Goal: Task Accomplishment & Management: Complete application form

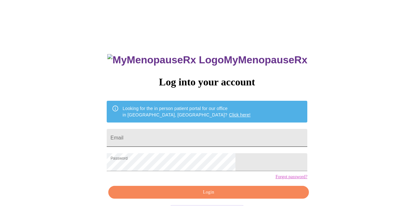
click at [213, 130] on input "Email" at bounding box center [207, 138] width 201 height 18
type input "topaz197327@gmail.com"
click at [183, 174] on form "Password" at bounding box center [207, 162] width 201 height 24
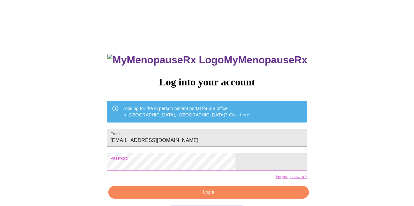
click at [134, 165] on div "MyMenopauseRx Log into your account Looking for the in person patient portal fo…" at bounding box center [207, 126] width 409 height 247
click at [212, 198] on button "Login" at bounding box center [208, 192] width 201 height 13
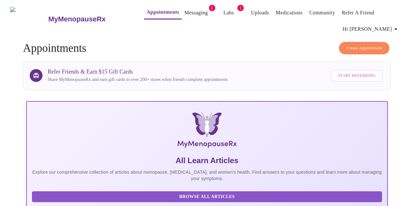
click at [158, 9] on link "Appointments" at bounding box center [163, 12] width 33 height 9
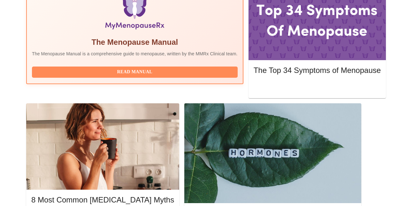
scroll to position [234, 0]
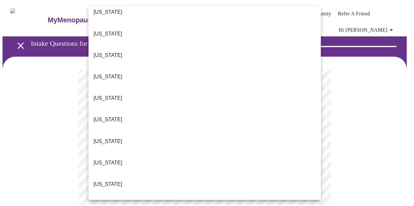
scroll to position [99, 0]
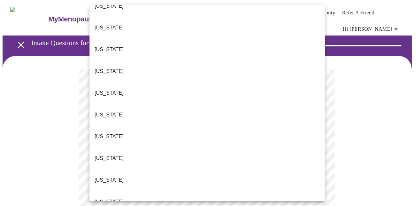
click at [123, 169] on li "Illinois" at bounding box center [206, 180] width 235 height 22
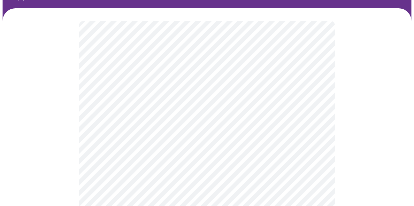
scroll to position [62, 0]
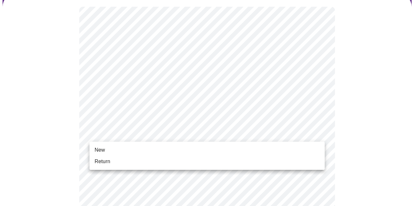
click at [112, 161] on li "Return" at bounding box center [206, 161] width 235 height 11
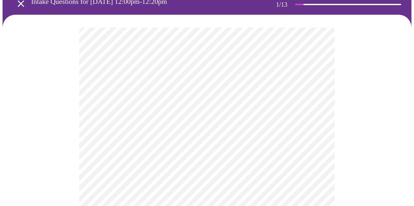
scroll to position [45, 0]
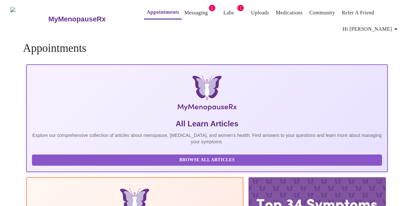
click at [147, 13] on link "Appointments" at bounding box center [163, 12] width 33 height 9
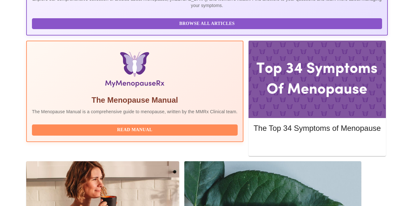
scroll to position [178, 0]
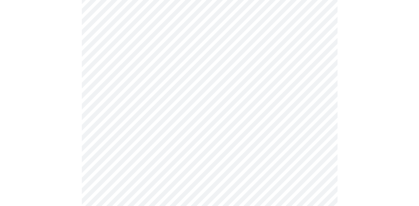
scroll to position [133, 0]
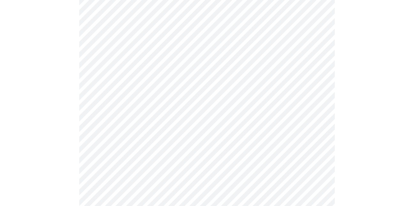
click at [248, 69] on body "MyMenopauseRx Appointments Messaging 1 Labs 1 Uploads Medications Community Ref…" at bounding box center [207, 166] width 409 height 592
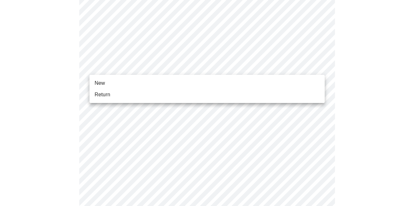
click at [117, 97] on li "Return" at bounding box center [206, 94] width 235 height 11
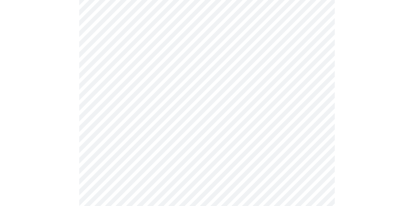
click at [268, 19] on body "MyMenopauseRx Appointments Messaging 1 Labs 1 Uploads Medications Community Ref…" at bounding box center [207, 161] width 409 height 583
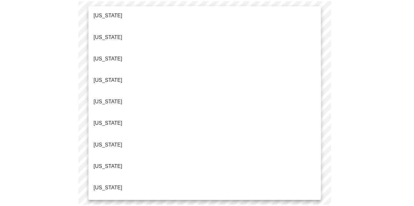
scroll to position [90, 0]
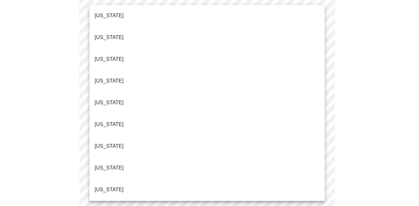
click at [112, 178] on li "Illinois" at bounding box center [206, 189] width 235 height 22
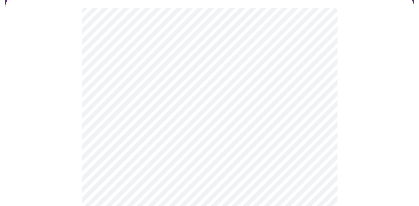
scroll to position [61, 0]
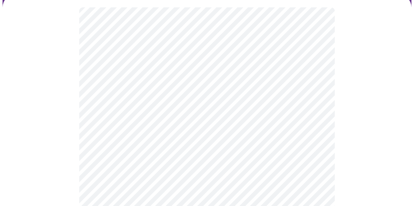
click at [313, 83] on body "MyMenopauseRx Appointments Messaging 1 Labs 1 Uploads Medications Community Ref…" at bounding box center [207, 137] width 409 height 393
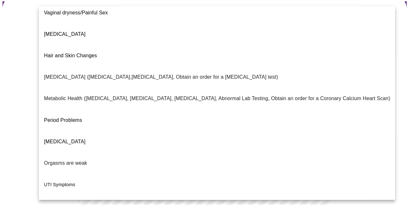
scroll to position [125, 0]
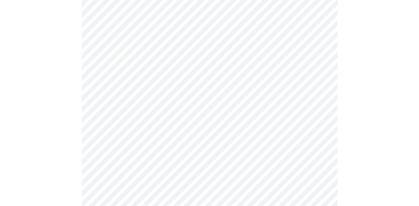
scroll to position [103, 0]
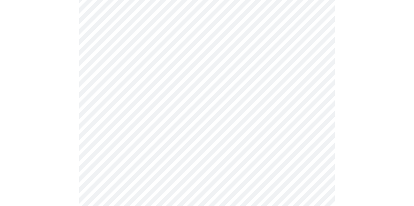
click at [307, 102] on body "MyMenopauseRx Appointments Messaging 1 Labs 1 Uploads Medications Community Ref…" at bounding box center [207, 93] width 409 height 389
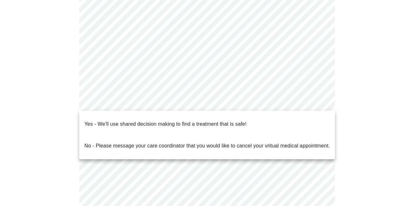
click at [371, 132] on div at bounding box center [209, 103] width 419 height 206
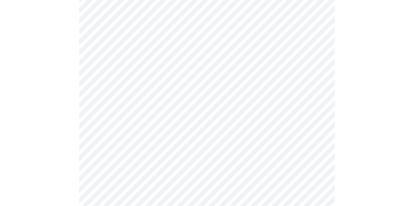
click at [317, 42] on body "MyMenopauseRx Appointments Messaging 1 Labs 1 Uploads Medications Community Ref…" at bounding box center [207, 93] width 409 height 389
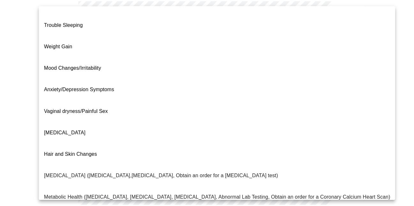
scroll to position [18, 0]
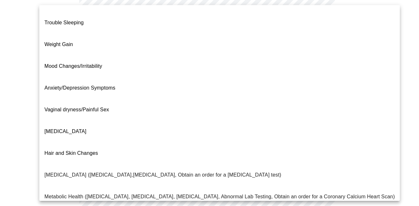
click at [72, 42] on span "Weight Gain" at bounding box center [58, 44] width 28 height 5
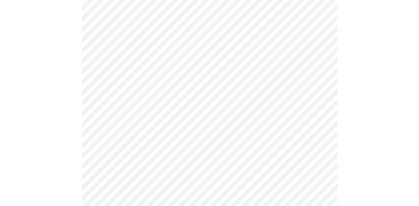
scroll to position [120, 0]
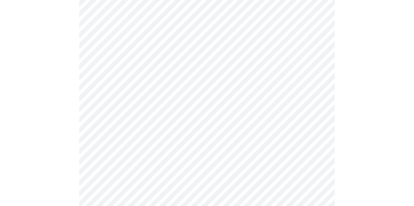
click at [314, 28] on body "MyMenopauseRx Appointments Messaging 1 Labs 1 Uploads Medications Community Ref…" at bounding box center [207, 76] width 409 height 389
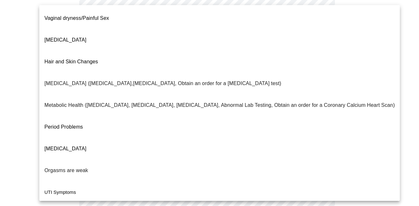
scroll to position [0, 0]
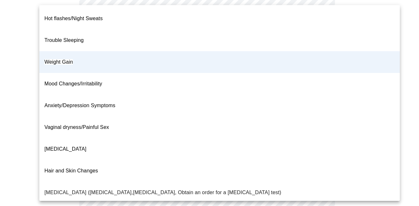
click at [399, 78] on div at bounding box center [209, 103] width 419 height 206
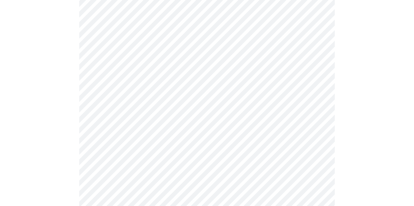
click at [175, 28] on body "MyMenopauseRx Appointments Messaging 1 Labs 1 Uploads Medications Community Ref…" at bounding box center [207, 76] width 409 height 389
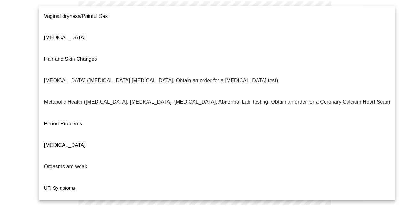
scroll to position [114, 0]
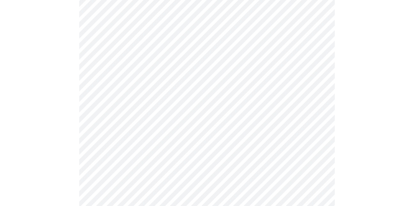
click at [304, 89] on body "MyMenopauseRx Appointments Messaging 1 Labs 1 Uploads Medications Community Ref…" at bounding box center [207, 76] width 409 height 389
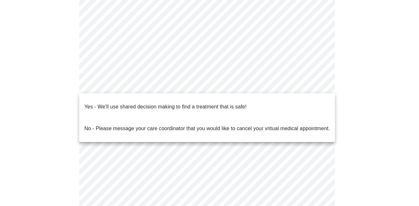
click at [231, 104] on p "Yes - We'll use shared decision making to find a treatment that is safe!" at bounding box center [165, 107] width 162 height 8
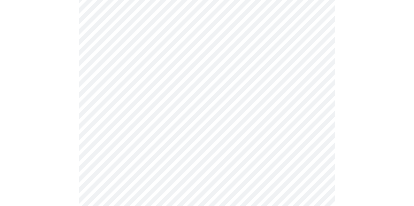
scroll to position [84, 0]
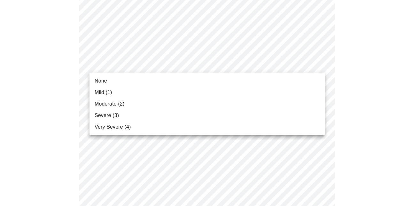
click at [104, 85] on li "None" at bounding box center [206, 80] width 235 height 11
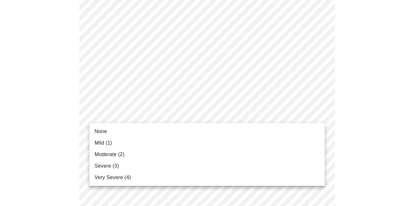
click at [98, 134] on span "None" at bounding box center [101, 131] width 12 height 8
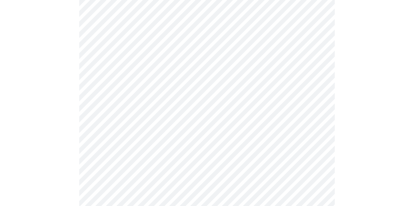
scroll to position [154, 0]
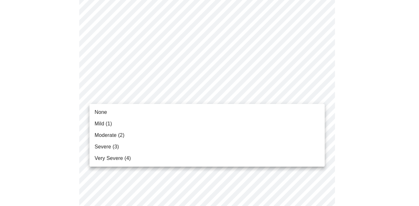
click at [113, 125] on li "Mild (1)" at bounding box center [206, 123] width 235 height 11
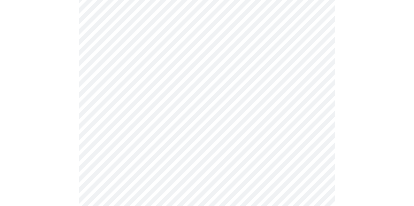
scroll to position [220, 0]
click at [300, 82] on body "MyMenopauseRx Appointments Messaging 1 Labs 1 Uploads Medications Community Ref…" at bounding box center [207, 198] width 409 height 831
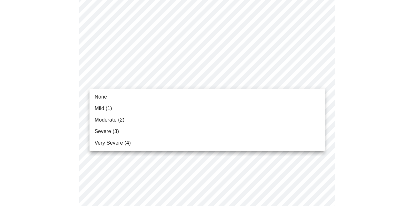
click at [103, 103] on li "Mild (1)" at bounding box center [206, 107] width 235 height 11
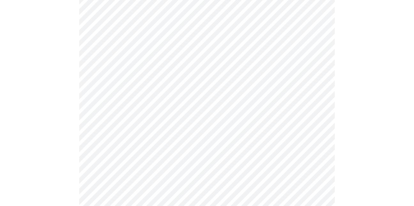
scroll to position [239, 0]
click at [320, 60] on body "MyMenopauseRx Appointments Messaging 1 Labs 1 Uploads Medications Community Ref…" at bounding box center [207, 174] width 409 height 823
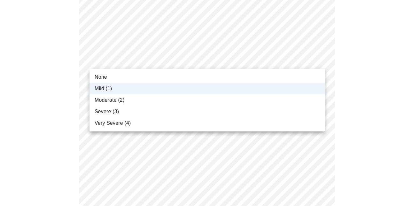
click at [102, 79] on span "None" at bounding box center [101, 77] width 12 height 8
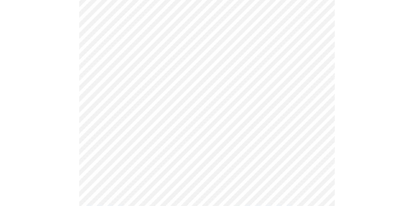
scroll to position [258, 0]
click at [310, 84] on body "MyMenopauseRx Appointments Messaging 1 Labs 1 Uploads Medications Community Ref…" at bounding box center [207, 156] width 409 height 823
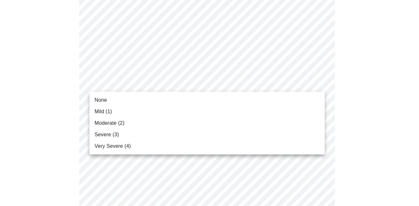
click at [110, 113] on span "Mild (1)" at bounding box center [104, 112] width 18 height 8
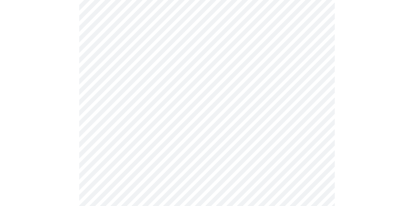
scroll to position [317, 0]
click at [319, 69] on body "MyMenopauseRx Appointments Messaging 1 Labs 1 Uploads Medications Community Ref…" at bounding box center [207, 92] width 409 height 814
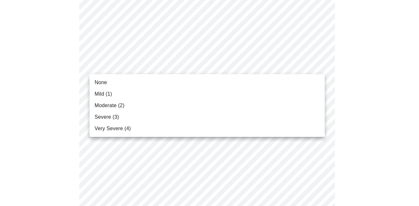
click at [111, 95] on span "Mild (1)" at bounding box center [104, 94] width 18 height 8
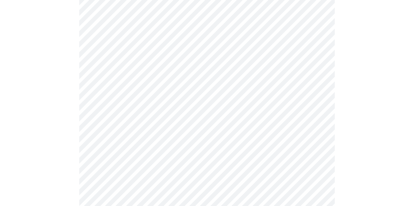
scroll to position [359, 0]
click at [307, 76] on body "MyMenopauseRx Appointments Messaging 1 Labs 1 Uploads Medications Community Ref…" at bounding box center [207, 45] width 409 height 805
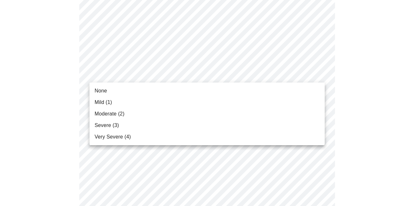
click at [112, 104] on span "Mild (1)" at bounding box center [104, 102] width 18 height 8
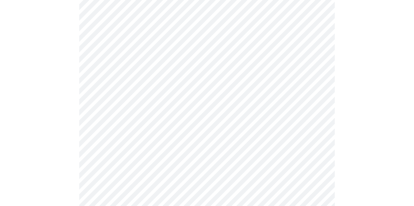
scroll to position [416, 0]
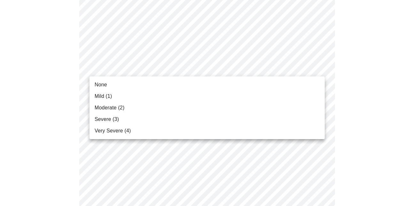
click at [111, 99] on span "Mild (1)" at bounding box center [104, 96] width 18 height 8
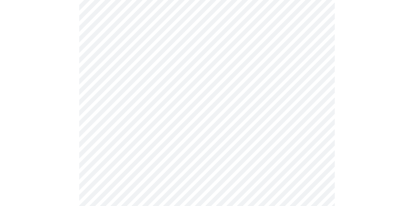
scroll to position [467, 0]
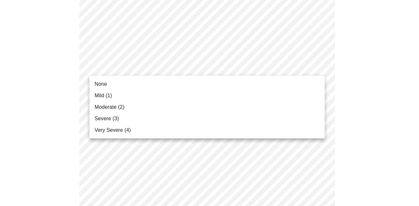
click at [113, 90] on li "Mild (1)" at bounding box center [206, 95] width 235 height 11
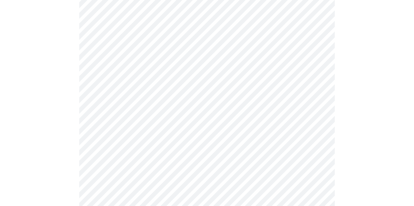
scroll to position [470, 0]
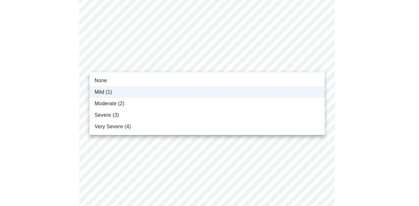
click at [106, 79] on span "None" at bounding box center [101, 81] width 12 height 8
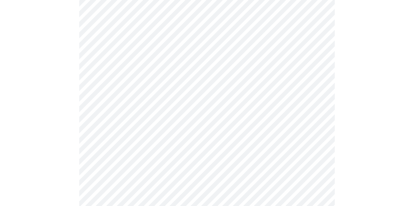
scroll to position [517, 0]
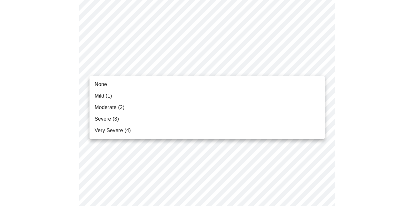
click at [102, 87] on span "None" at bounding box center [101, 84] width 12 height 8
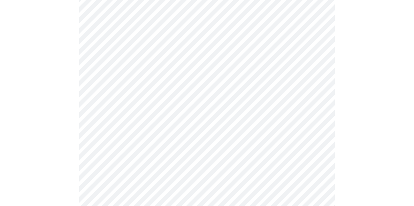
scroll to position [548, 0]
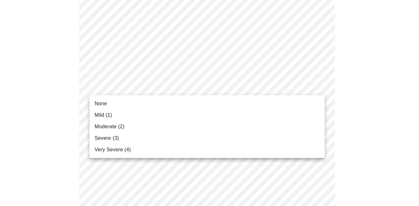
click at [110, 114] on span "Mild (1)" at bounding box center [104, 115] width 18 height 8
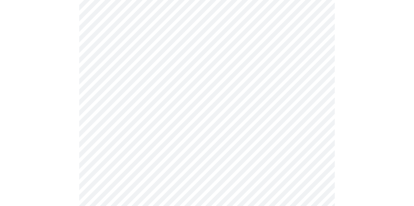
scroll to position [299, 0]
click at [317, 78] on body "MyMenopauseRx Appointments Messaging 1 Labs 1 Uploads Medications Community Ref…" at bounding box center [207, 9] width 409 height 613
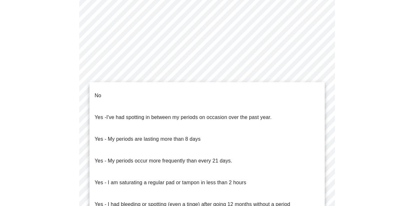
click at [107, 93] on li "No" at bounding box center [206, 96] width 235 height 22
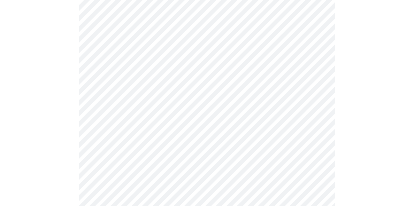
scroll to position [349, 0]
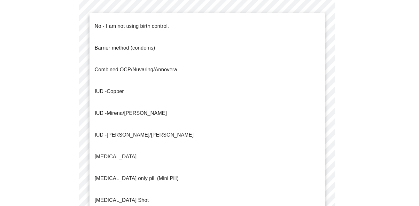
click at [132, 22] on p "No - I am not using birth control." at bounding box center [132, 26] width 74 height 8
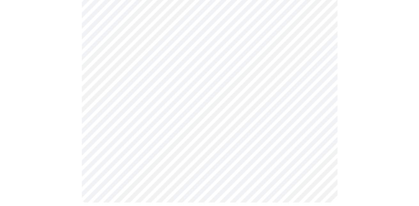
scroll to position [400, 0]
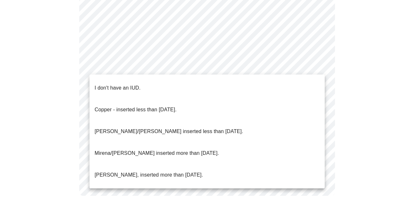
click at [126, 86] on p "I don't have an IUD." at bounding box center [118, 88] width 46 height 8
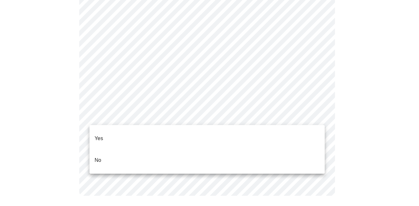
click at [94, 138] on li "Yes" at bounding box center [206, 138] width 235 height 22
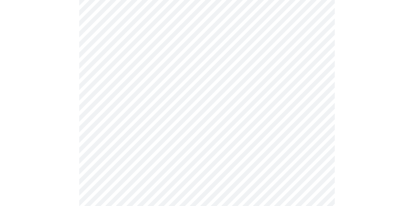
scroll to position [1755, 0]
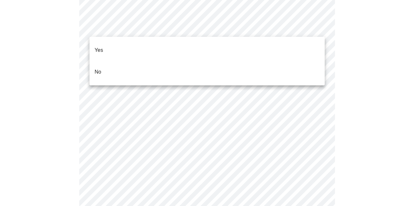
click at [98, 71] on li "No" at bounding box center [206, 72] width 235 height 22
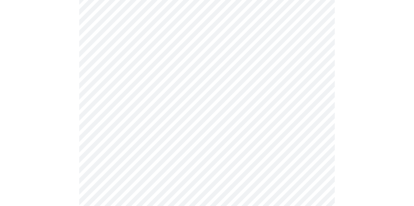
scroll to position [343, 0]
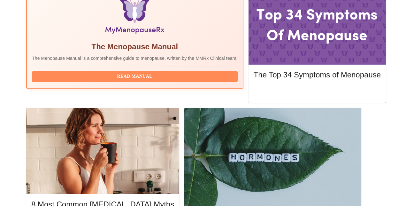
scroll to position [222, 0]
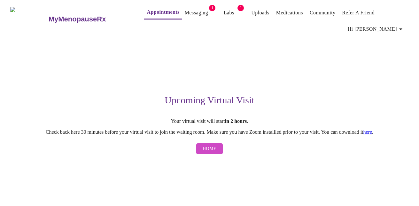
click at [214, 147] on span "Home" at bounding box center [209, 149] width 14 height 8
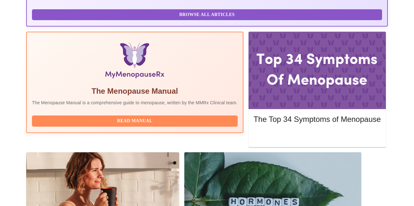
scroll to position [182, 0]
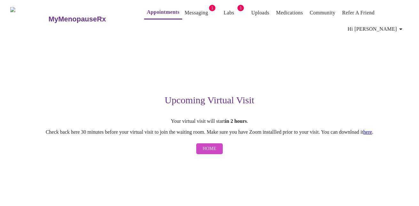
click at [213, 147] on span "Home" at bounding box center [209, 149] width 14 height 8
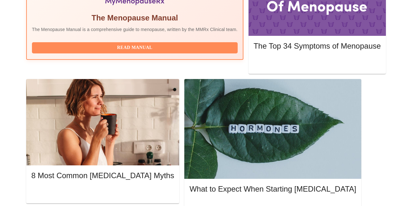
scroll to position [253, 0]
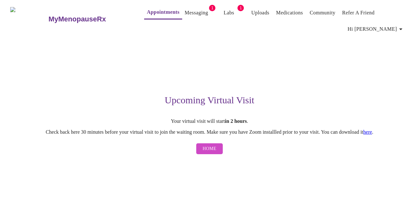
click at [372, 133] on link "here" at bounding box center [367, 131] width 9 height 5
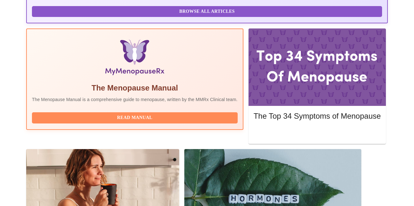
scroll to position [188, 0]
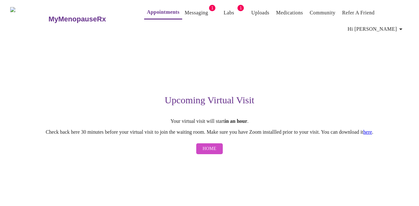
click at [210, 150] on span "Home" at bounding box center [209, 149] width 14 height 8
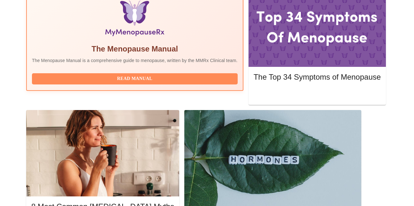
scroll to position [214, 0]
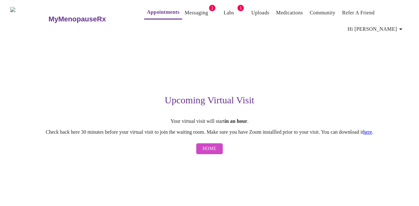
click at [374, 61] on div "Upcoming Virtual Visit Your virtual visit will start in an hour . Check back he…" at bounding box center [209, 96] width 393 height 122
click at [372, 132] on link "here" at bounding box center [367, 131] width 9 height 5
